Goal: Task Accomplishment & Management: Use online tool/utility

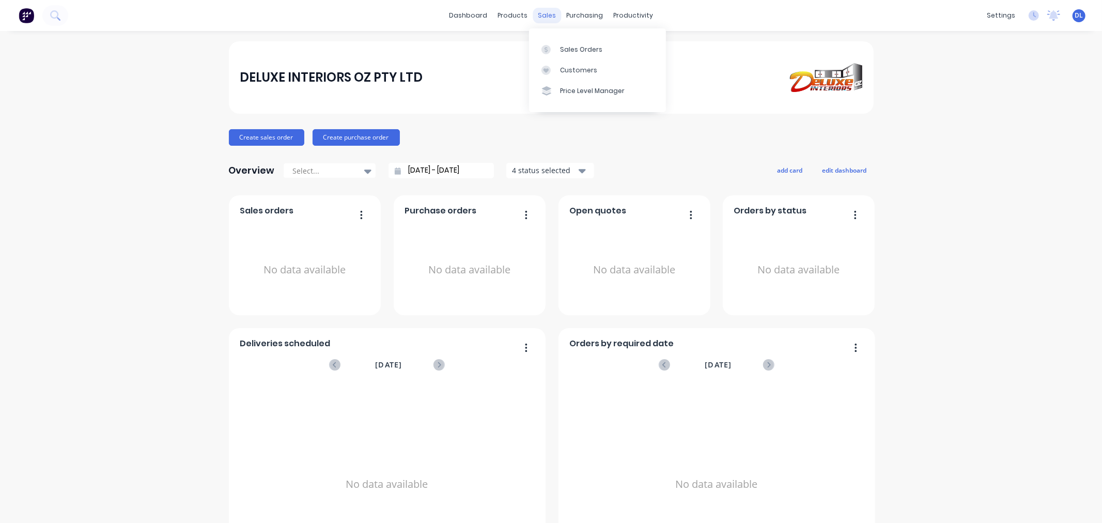
click at [545, 16] on div "sales" at bounding box center [547, 16] width 28 height 16
click at [576, 48] on div "Sales Orders" at bounding box center [581, 49] width 42 height 9
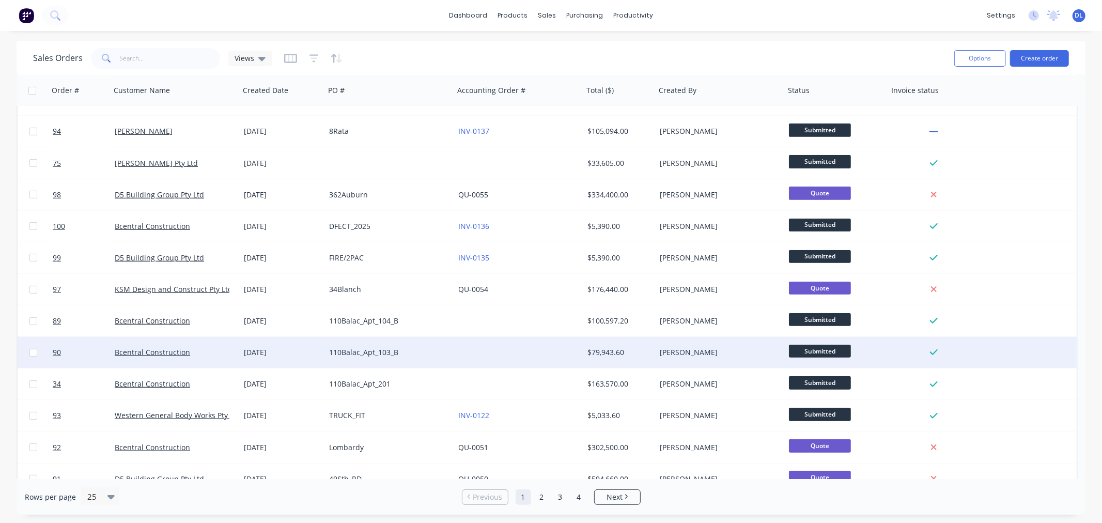
scroll to position [416, 0]
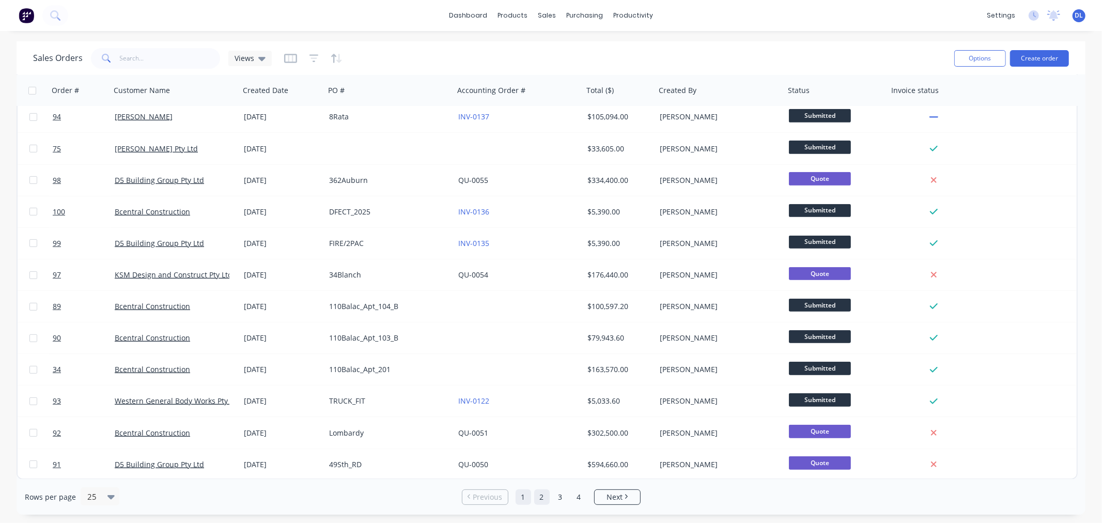
click at [540, 496] on link "2" at bounding box center [542, 497] width 16 height 16
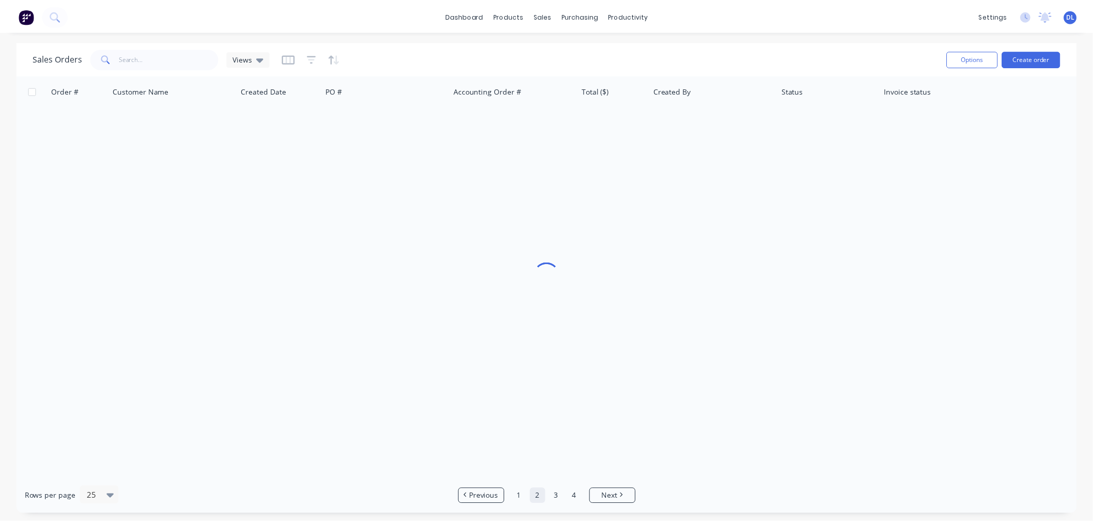
scroll to position [0, 0]
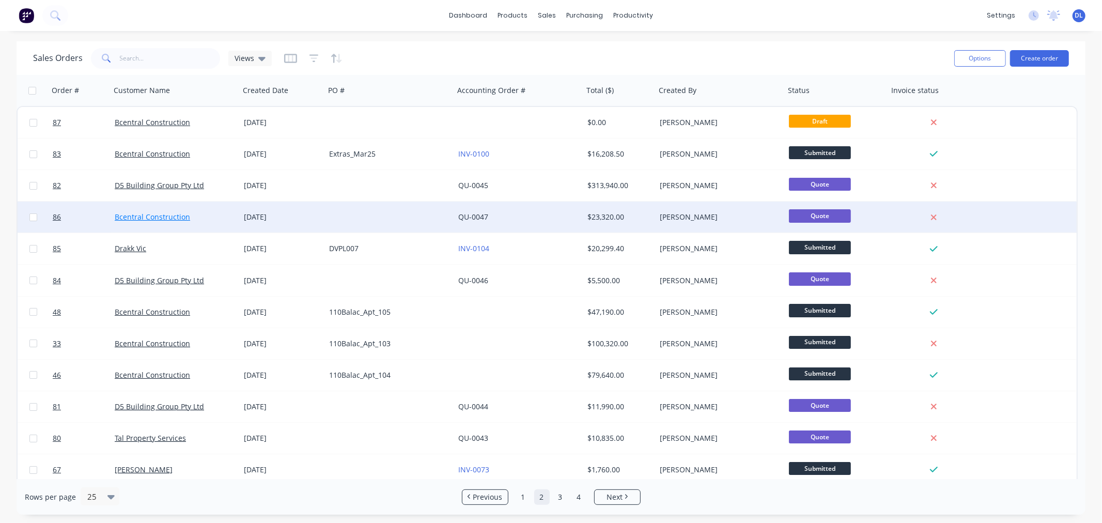
click at [156, 214] on link "Bcentral Construction" at bounding box center [152, 217] width 75 height 10
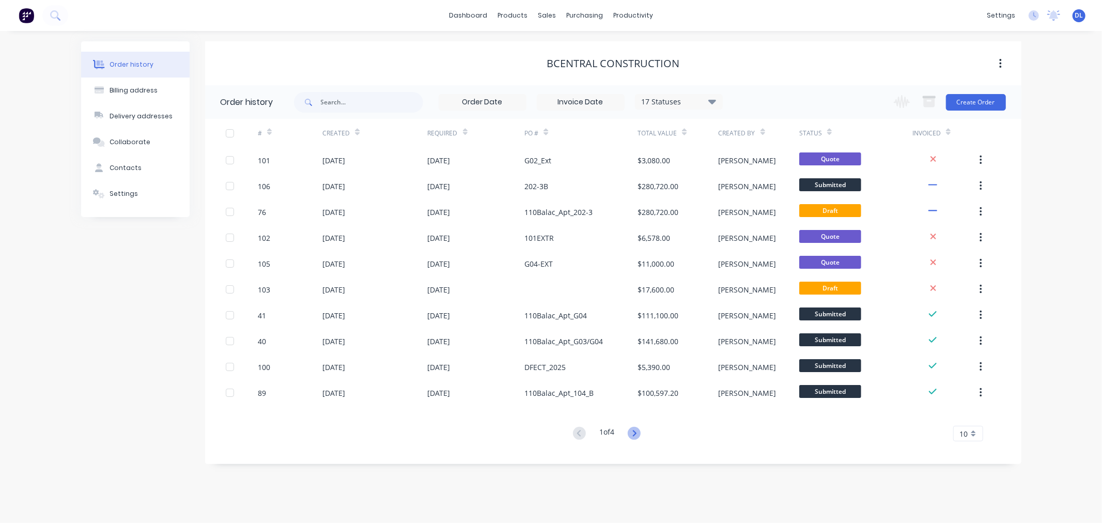
click at [636, 433] on icon at bounding box center [634, 433] width 13 height 13
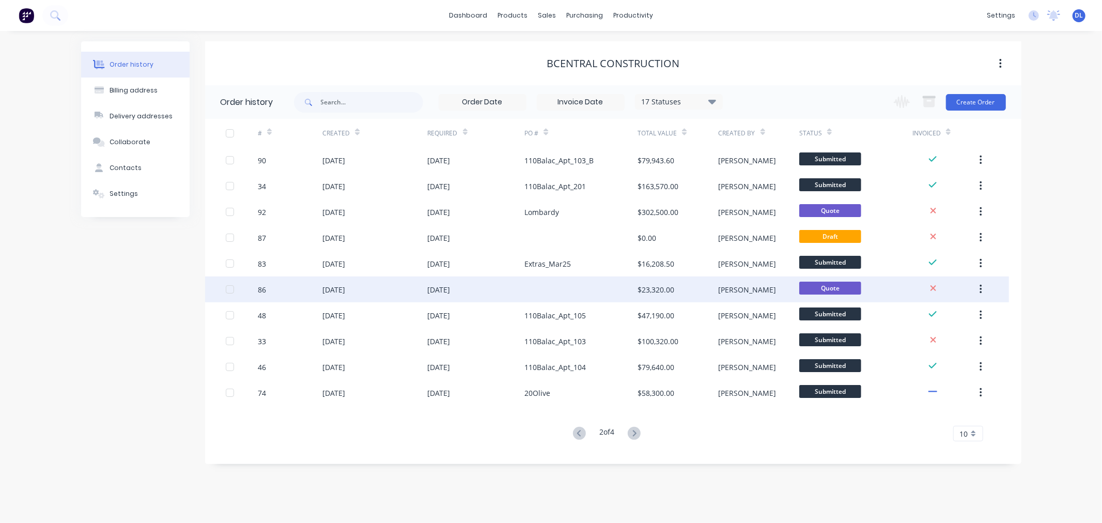
click at [332, 286] on div "[DATE]" at bounding box center [333, 289] width 23 height 11
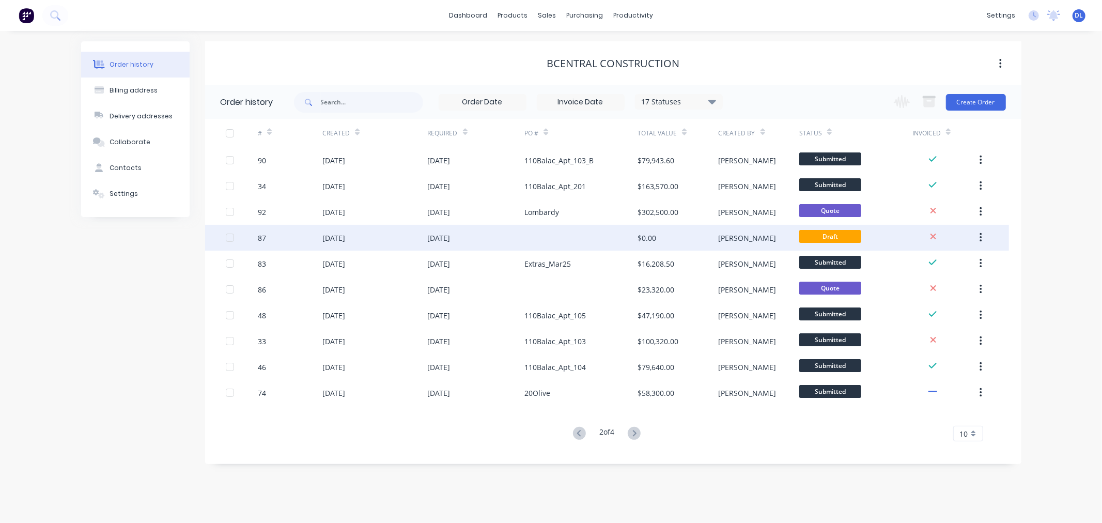
click at [345, 234] on div "[DATE]" at bounding box center [333, 238] width 23 height 11
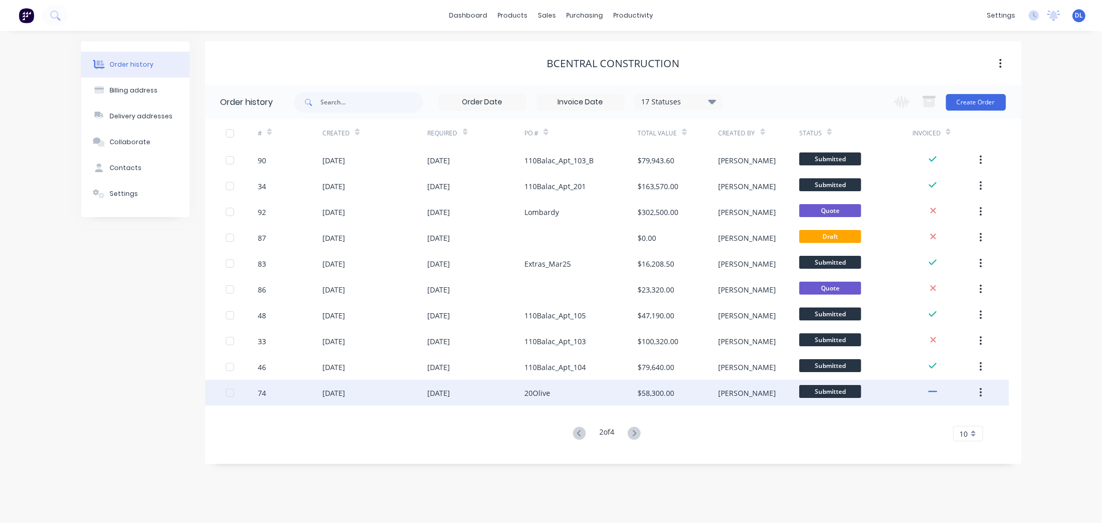
click at [446, 394] on div "[DATE]" at bounding box center [439, 393] width 23 height 11
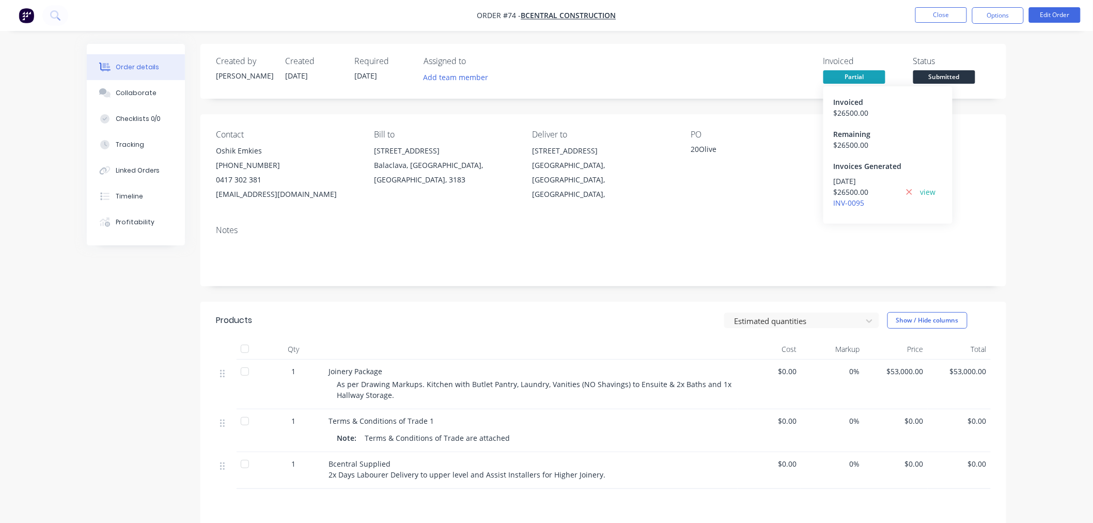
click at [855, 107] on div "$ 26500.00" at bounding box center [888, 112] width 109 height 11
click at [1051, 65] on div "Order details Collaborate Checklists 0/0 Tracking Linked Orders Timeline Profit…" at bounding box center [546, 336] width 1093 height 673
click at [991, 12] on button "Options" at bounding box center [998, 15] width 52 height 17
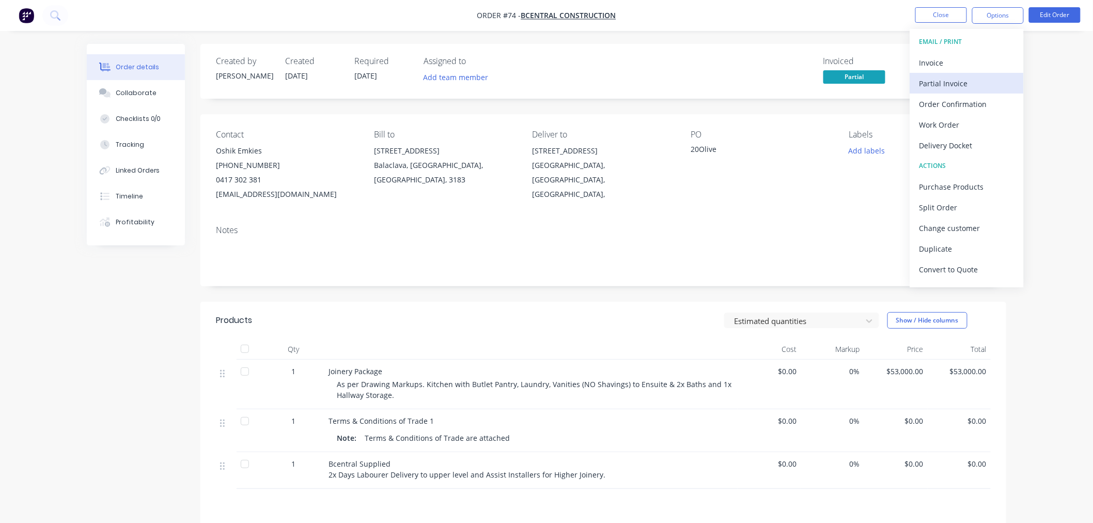
click at [945, 81] on div "Partial Invoice" at bounding box center [967, 83] width 95 height 15
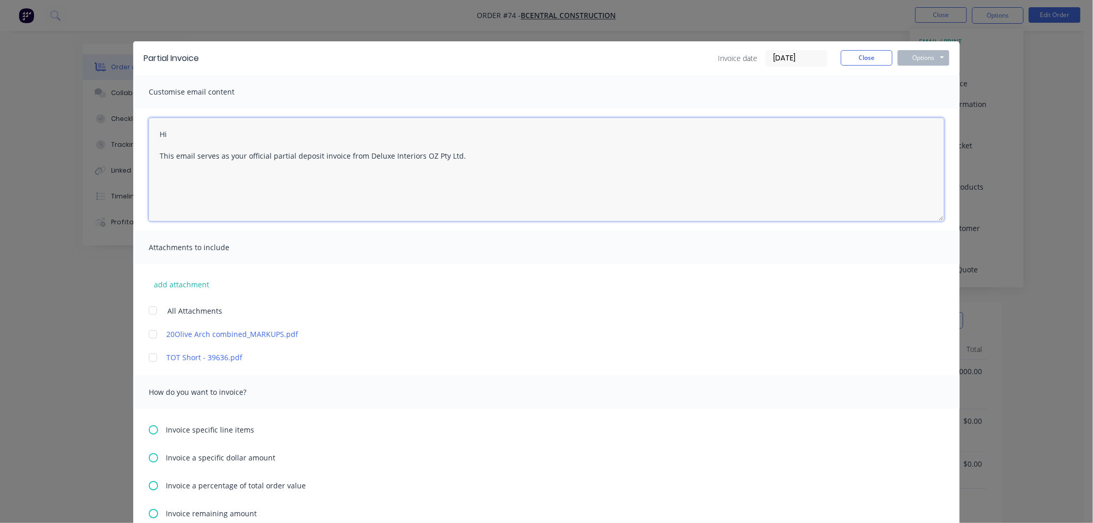
click at [177, 131] on textarea "Hi This email serves as your official partial deposit invoice from Deluxe Inter…" at bounding box center [547, 169] width 796 height 103
type textarea "Hi [PERSON_NAME] This email serves as your official partial deposit invoice fro…"
click at [863, 52] on button "Close" at bounding box center [867, 58] width 52 height 16
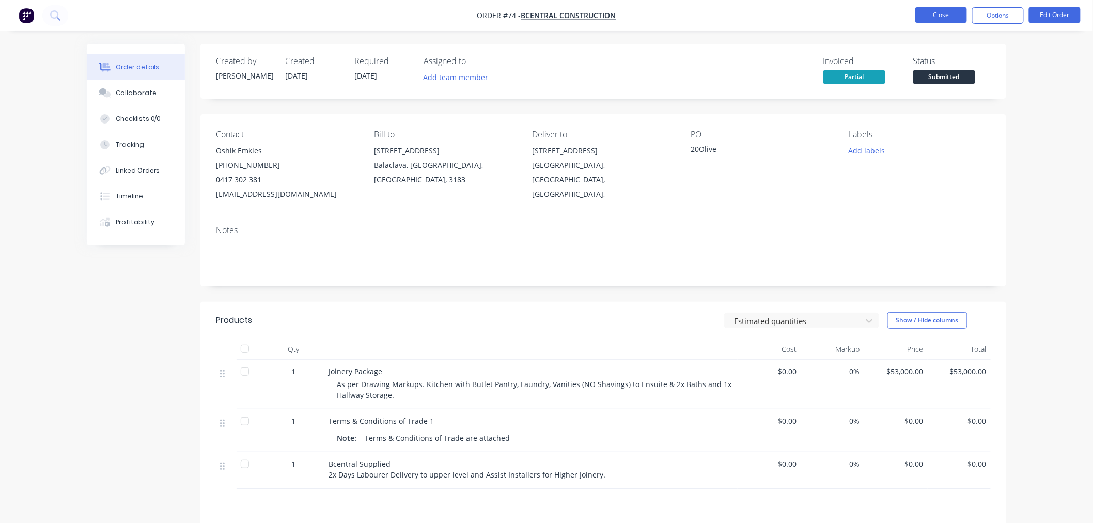
click at [945, 16] on button "Close" at bounding box center [942, 15] width 52 height 16
